Goal: Entertainment & Leisure: Consume media (video, audio)

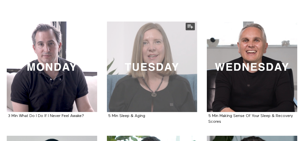
scroll to position [100, 0]
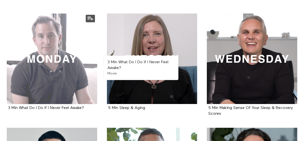
click at [67, 60] on div at bounding box center [52, 59] width 91 height 91
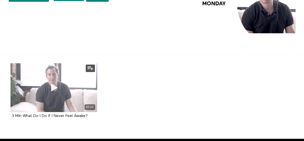
scroll to position [68, 0]
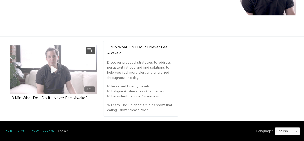
click at [49, 76] on span at bounding box center [53, 69] width 15 height 15
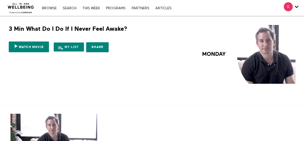
scroll to position [68, 0]
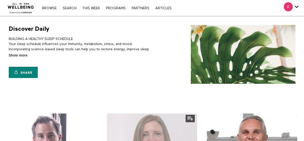
scroll to position [100, 0]
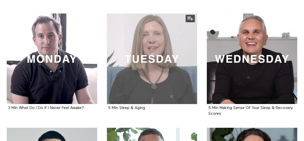
click at [137, 84] on div at bounding box center [152, 59] width 91 height 91
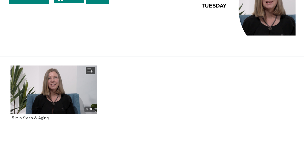
scroll to position [50, 0]
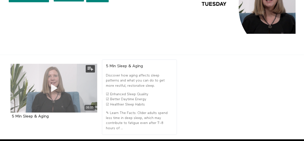
click at [55, 88] on icon at bounding box center [53, 88] width 15 height 9
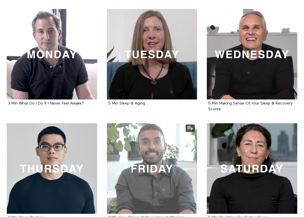
scroll to position [100, 0]
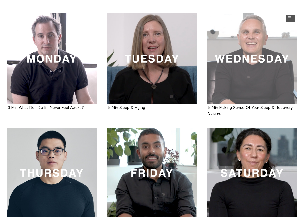
click at [244, 90] on div at bounding box center [252, 59] width 91 height 91
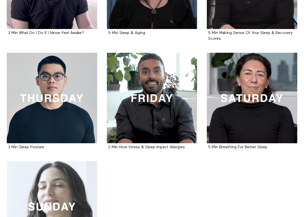
scroll to position [200, 0]
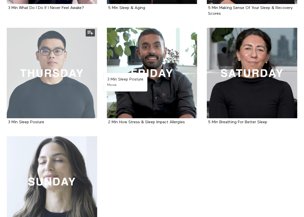
click at [60, 80] on div at bounding box center [52, 73] width 91 height 91
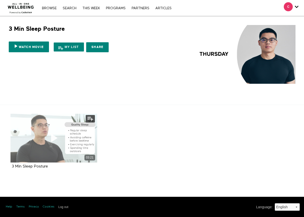
click at [44, 135] on div "03:21" at bounding box center [54, 138] width 87 height 49
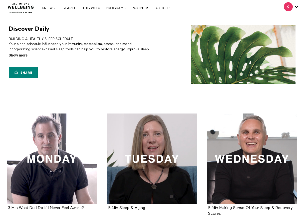
scroll to position [200, 0]
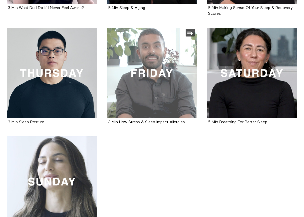
click at [162, 70] on div at bounding box center [152, 73] width 91 height 91
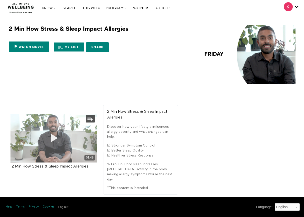
click at [36, 138] on div "01:49" at bounding box center [54, 138] width 87 height 49
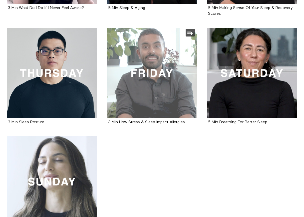
scroll to position [200, 0]
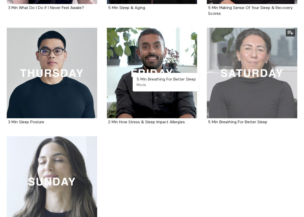
click at [260, 71] on div at bounding box center [252, 73] width 91 height 91
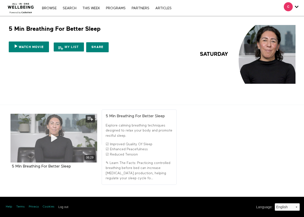
click at [53, 138] on icon at bounding box center [53, 138] width 15 height 9
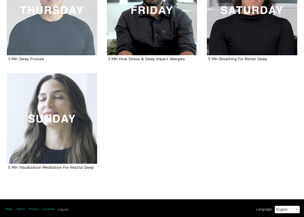
scroll to position [266, 0]
